Goal: Find specific page/section: Find specific page/section

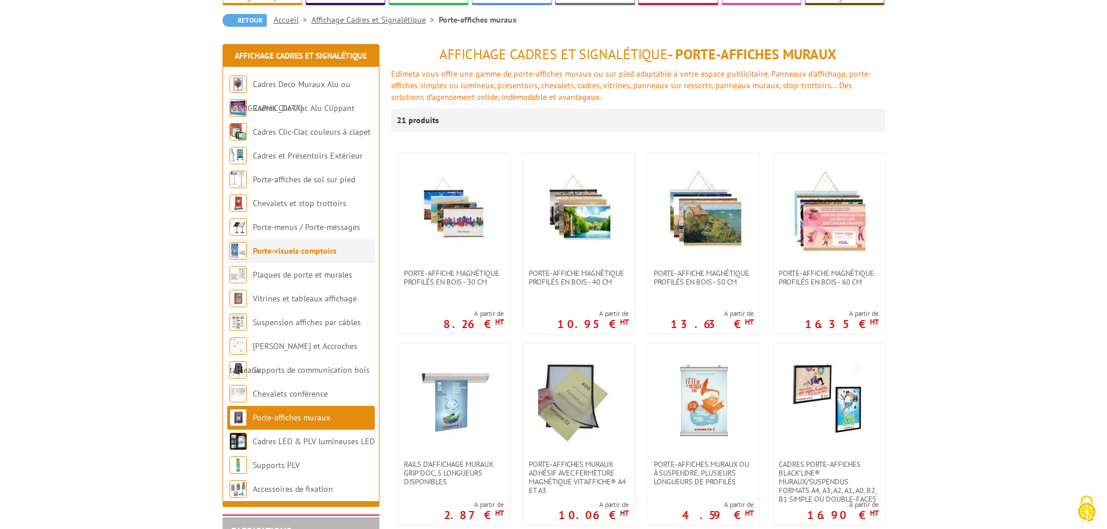
scroll to position [116, 0]
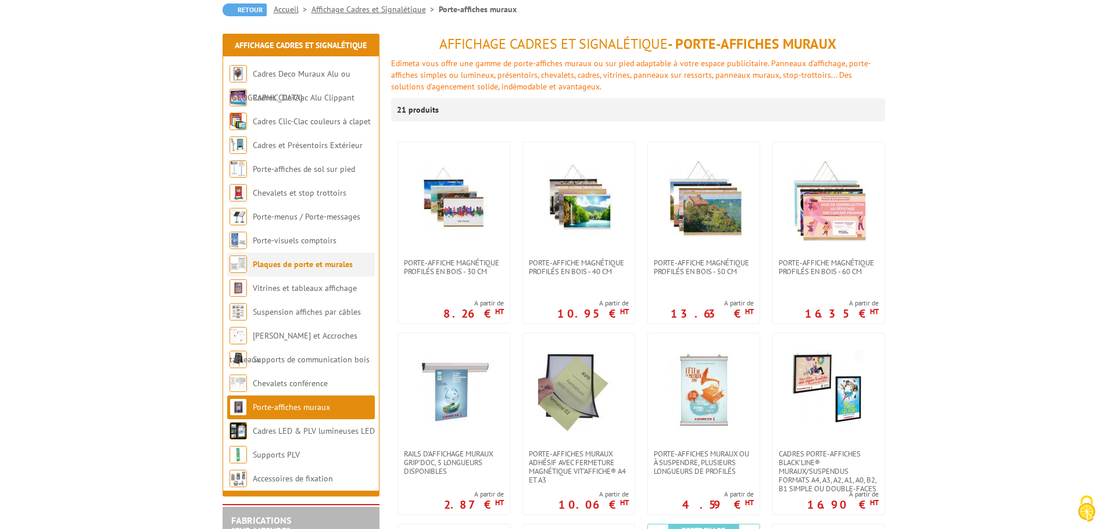
click at [322, 261] on link "Plaques de porte et murales" at bounding box center [303, 264] width 100 height 10
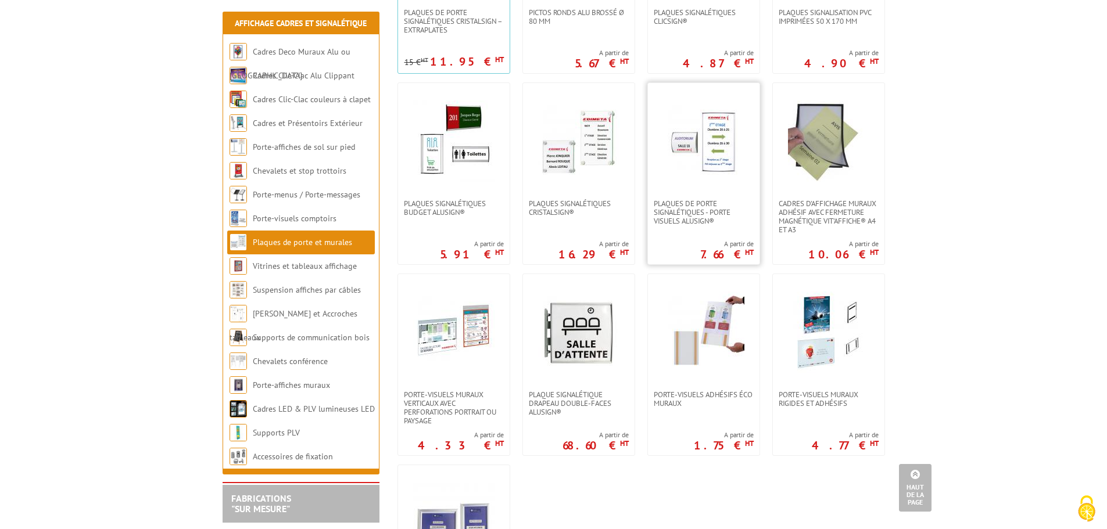
scroll to position [347, 0]
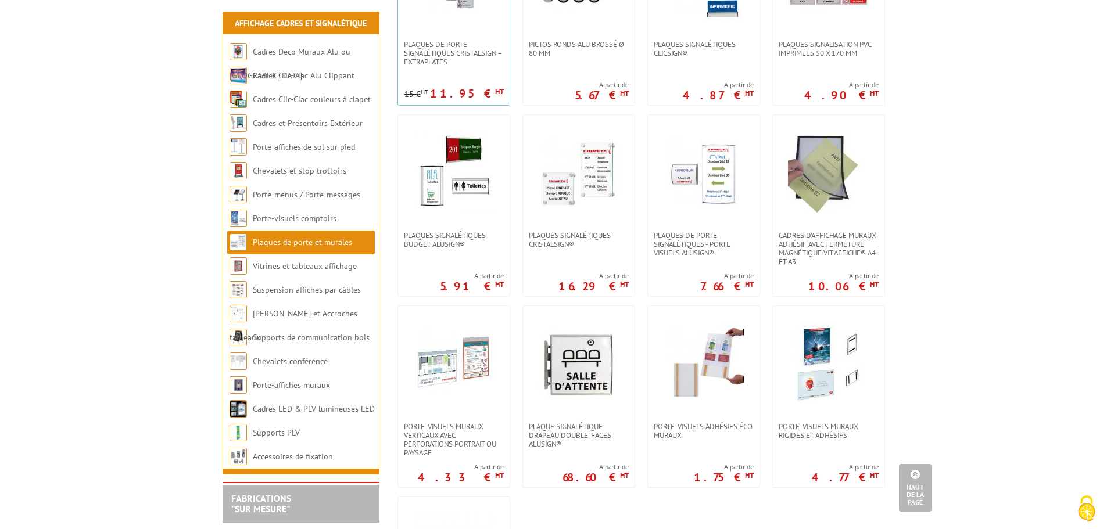
click at [983, 89] on body "Nos équipes sont à votre service du lundi au vendredi de 8h30 à 12h30 et de 13h…" at bounding box center [553, 538] width 1107 height 1771
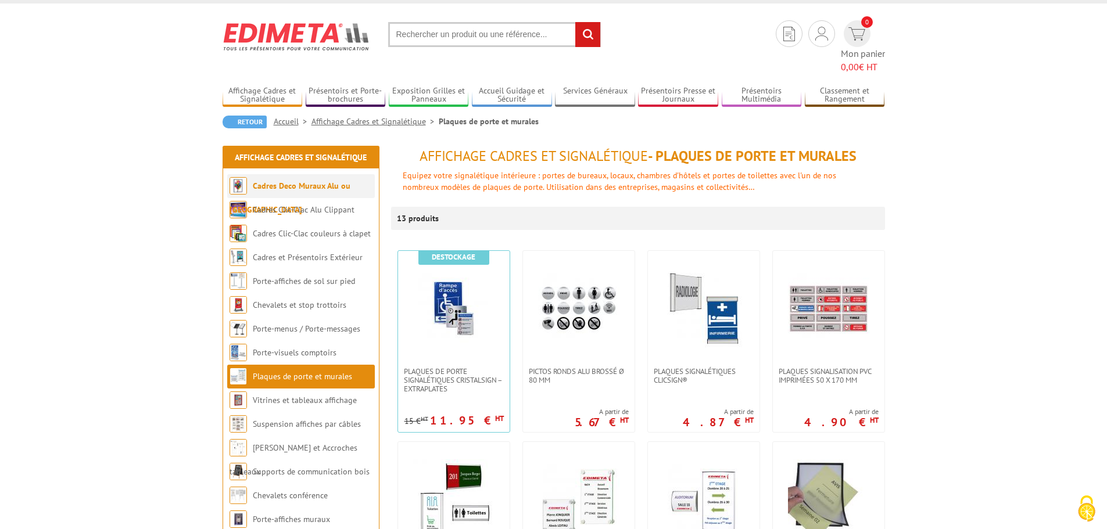
scroll to position [0, 0]
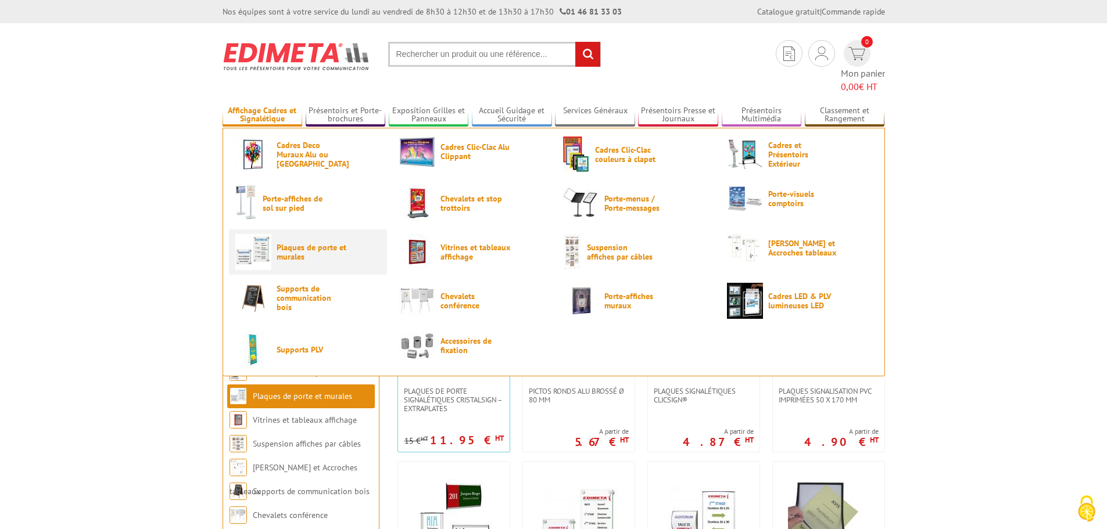
click at [288, 243] on span "Plaques de porte et murales" at bounding box center [311, 252] width 70 height 19
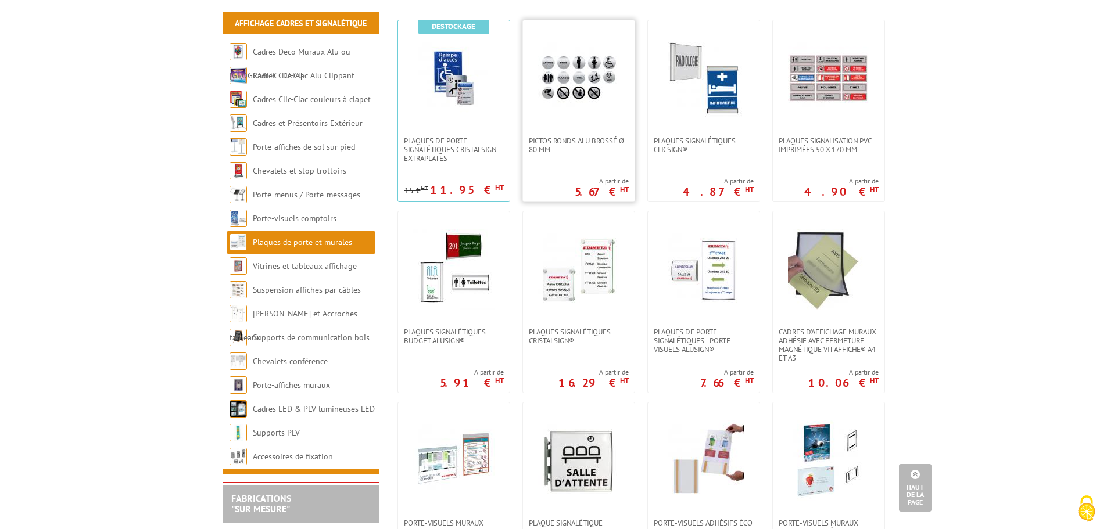
scroll to position [232, 0]
